Goal: Information Seeking & Learning: Find specific fact

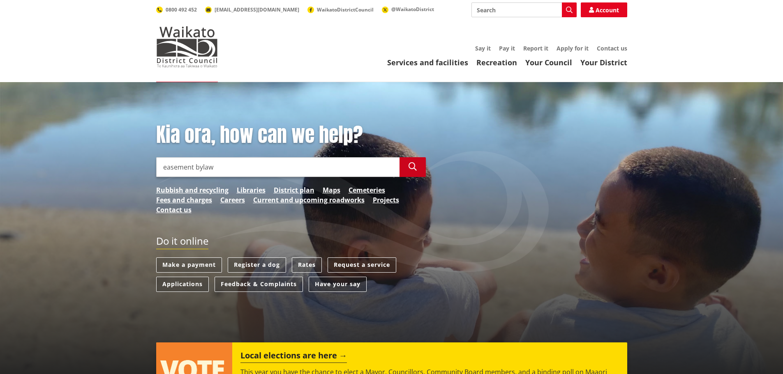
type input "easement bylaw"
click at [417, 166] on button "Search" at bounding box center [412, 167] width 26 height 20
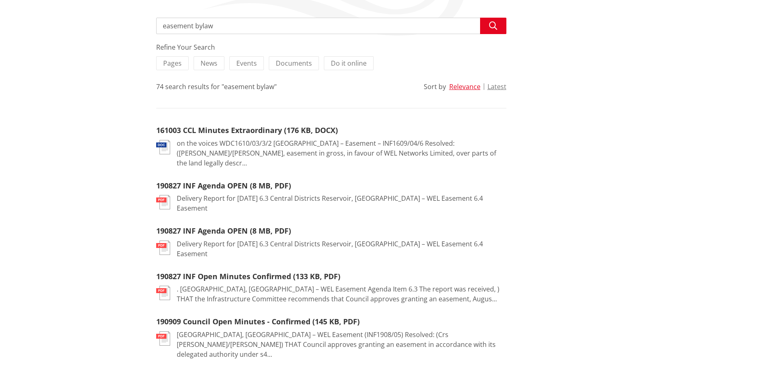
scroll to position [41, 0]
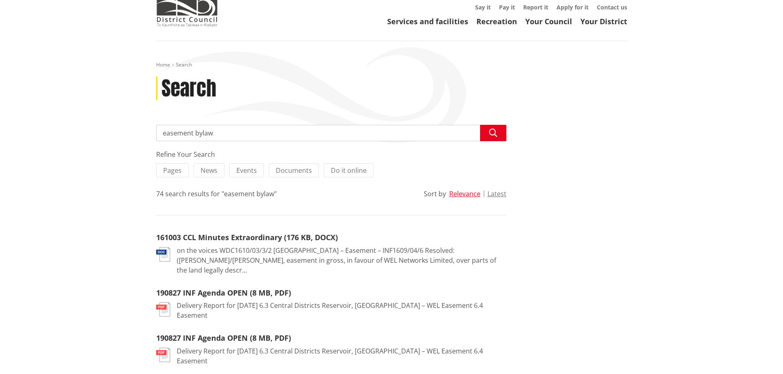
drag, startPoint x: 216, startPoint y: 133, endPoint x: 194, endPoint y: 130, distance: 21.6
click at [194, 130] on input "easement bylaw" at bounding box center [331, 133] width 350 height 16
type input "easement policy"
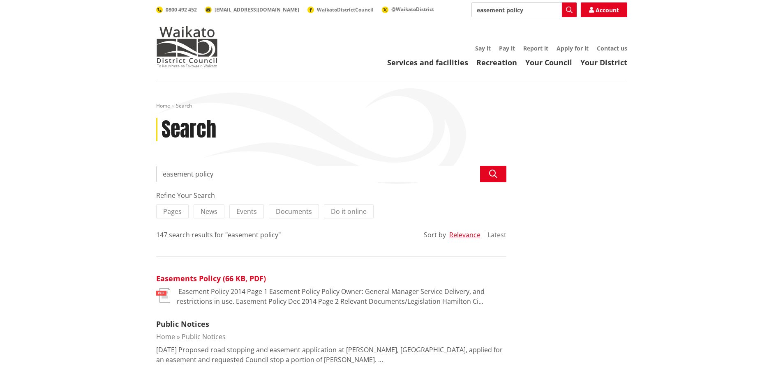
click at [184, 280] on link "Easements Policy (66 KB, PDF)" at bounding box center [211, 279] width 110 height 10
